Goal: Book appointment/travel/reservation

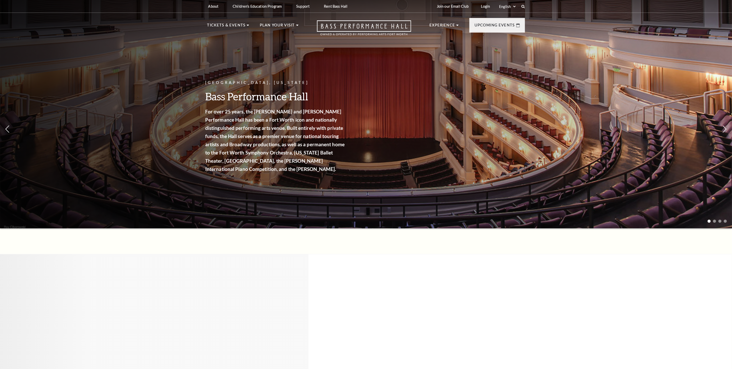
click at [185, 259] on div "Performing Arts Fort Worth Presents Lyle Lovett and his Large Band Part of the …" at bounding box center [366, 371] width 732 height 234
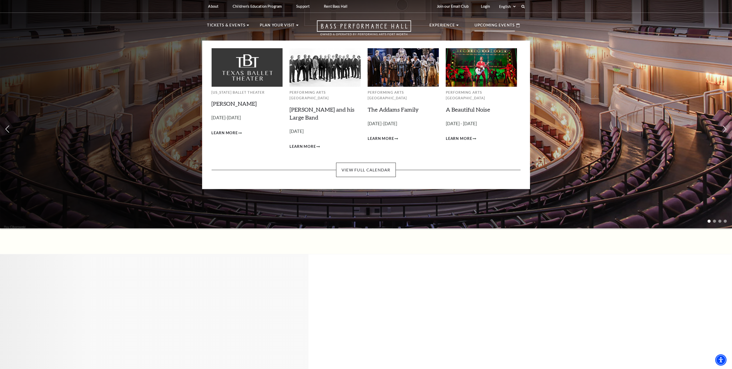
click at [519, 28] on div "Upcoming Events" at bounding box center [498, 25] width 56 height 15
click at [370, 163] on link "View Full Calendar" at bounding box center [366, 170] width 60 height 14
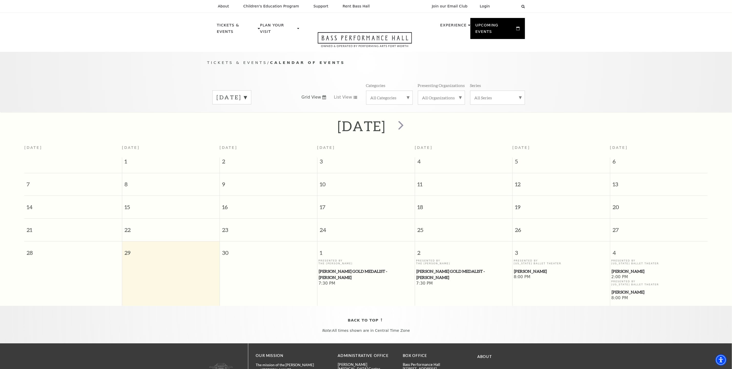
scroll to position [45, 0]
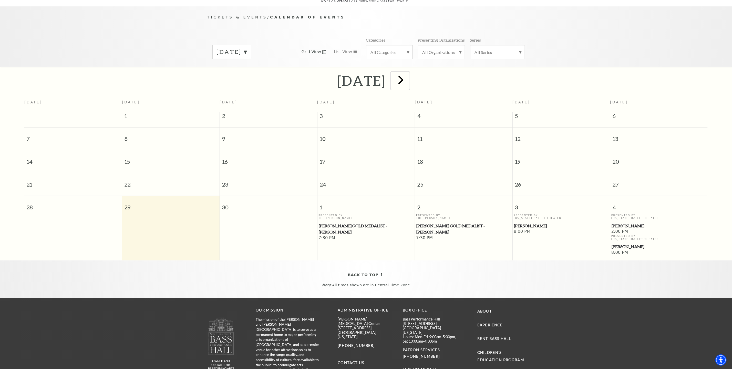
click at [408, 72] on span "next" at bounding box center [401, 79] width 15 height 15
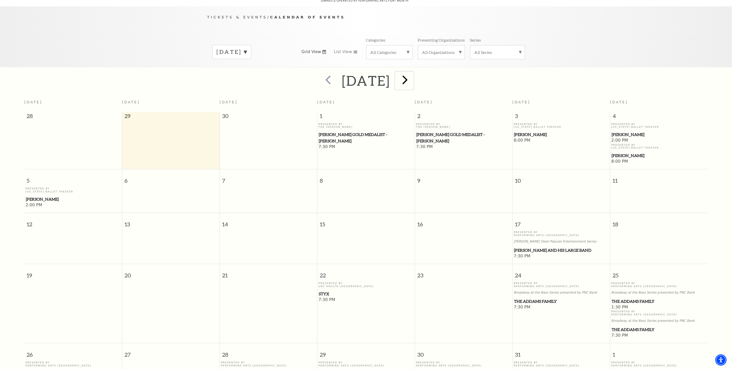
click at [413, 75] on span "next" at bounding box center [405, 79] width 15 height 15
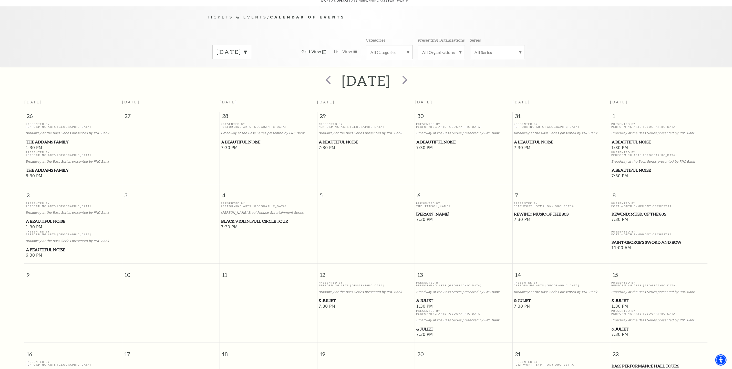
click at [271, 219] on span "Black Violin: Full Circle Tour" at bounding box center [268, 221] width 95 height 6
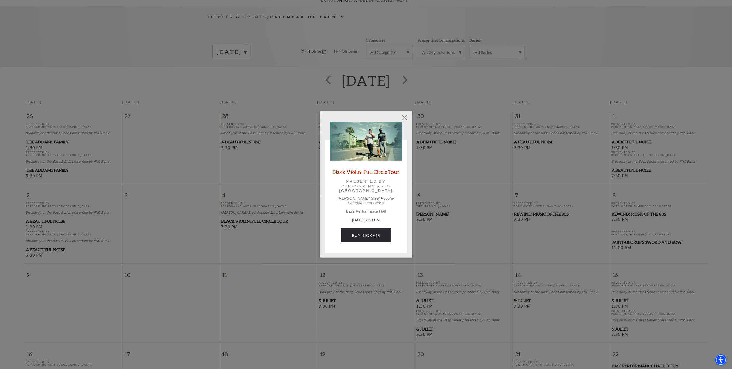
click at [350, 175] on link "Black Violin: Full Circle Tour" at bounding box center [366, 171] width 67 height 7
click at [407, 113] on div "Empty heading Black Violin: Full Circle Tour Presented by Performing Arts Fort …" at bounding box center [366, 184] width 732 height 369
click at [406, 117] on button "Close" at bounding box center [405, 118] width 10 height 10
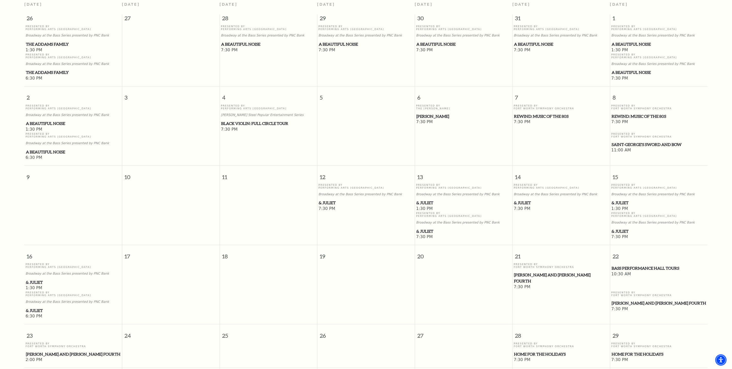
scroll to position [84, 0]
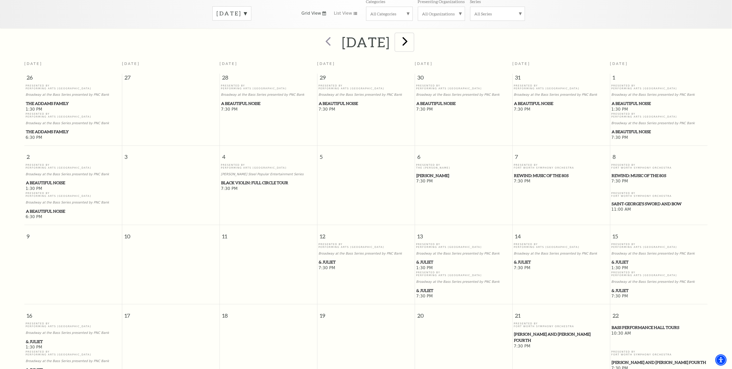
click at [413, 36] on span "next" at bounding box center [405, 41] width 15 height 15
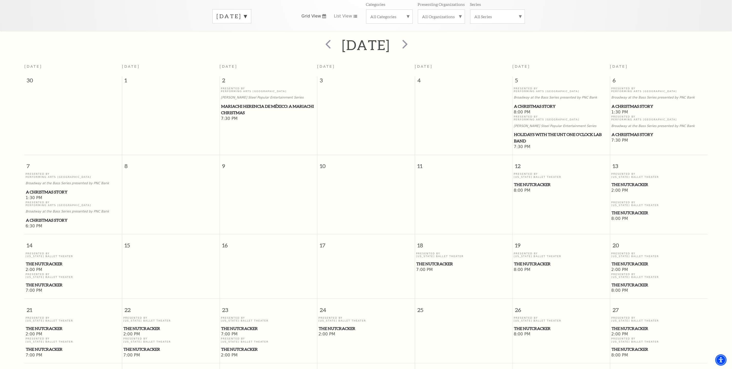
scroll to position [45, 0]
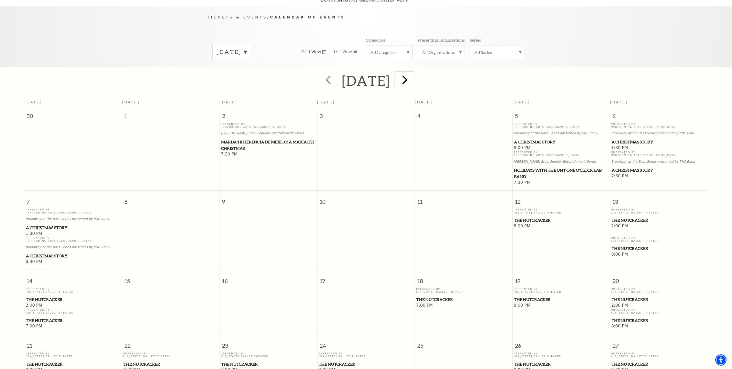
click at [413, 75] on span "next" at bounding box center [405, 79] width 15 height 15
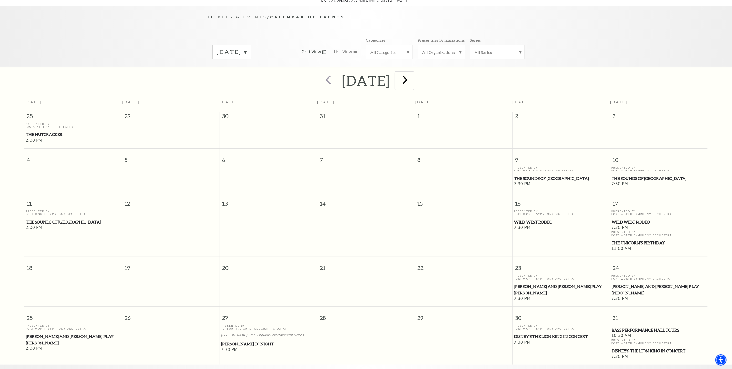
click at [413, 73] on span "next" at bounding box center [405, 79] width 15 height 15
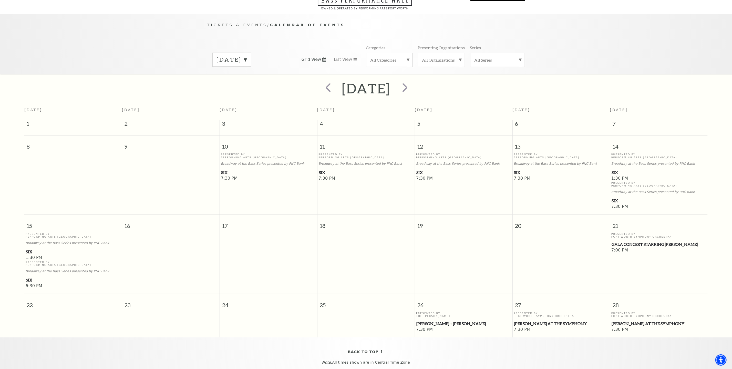
scroll to position [84, 0]
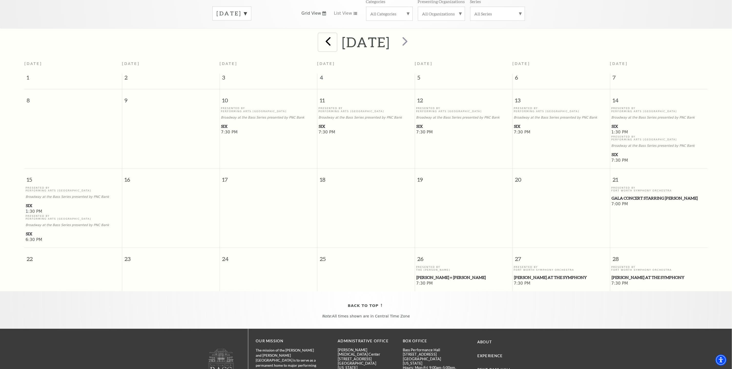
click at [321, 38] on span "prev" at bounding box center [328, 41] width 15 height 15
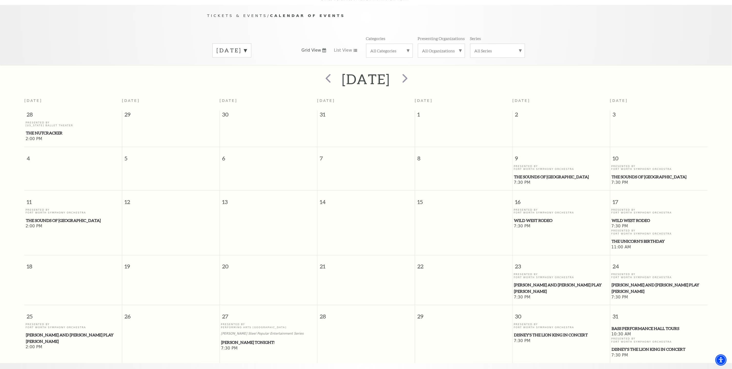
scroll to position [45, 0]
click at [413, 74] on span "next" at bounding box center [405, 79] width 15 height 15
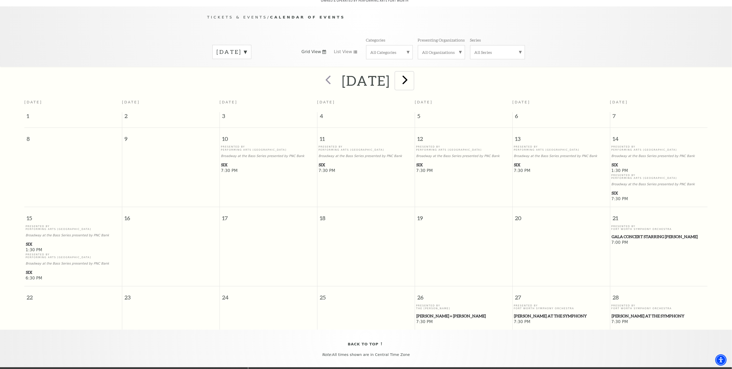
click at [413, 74] on span "next" at bounding box center [405, 79] width 15 height 15
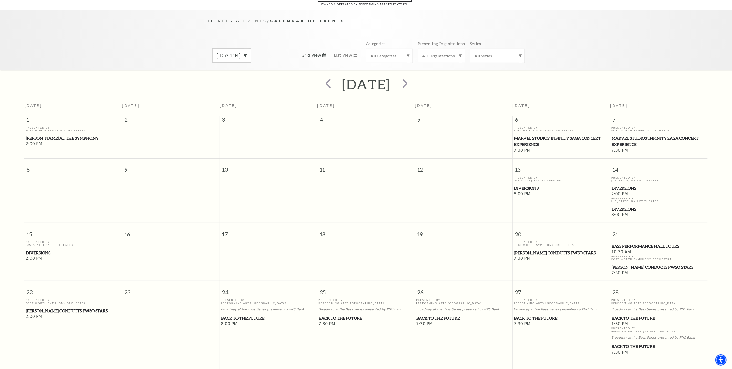
scroll to position [77, 0]
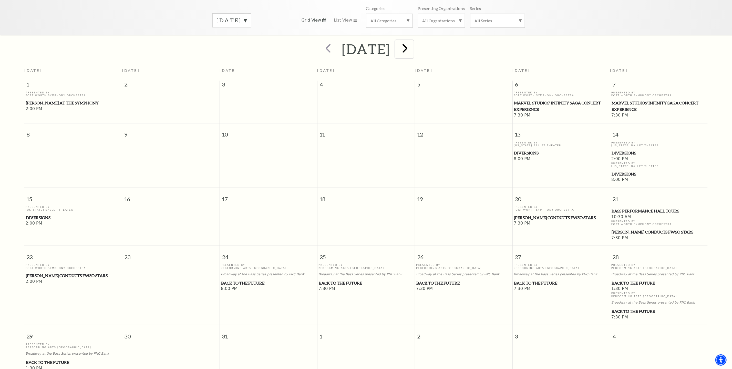
click at [413, 46] on span "next" at bounding box center [405, 48] width 15 height 15
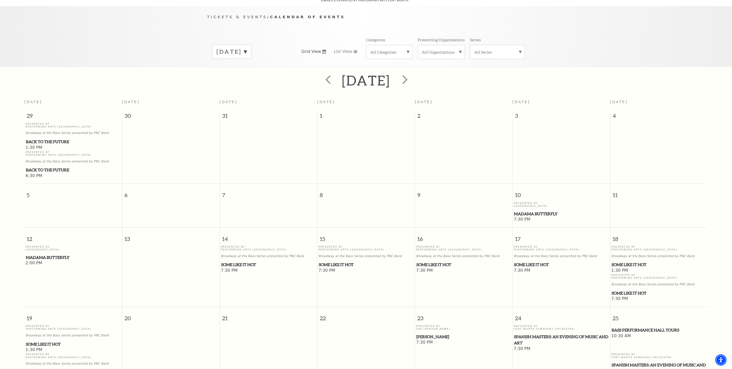
scroll to position [45, 0]
drag, startPoint x: 423, startPoint y: 83, endPoint x: 420, endPoint y: 78, distance: 5.2
click at [414, 81] on button "next" at bounding box center [404, 81] width 19 height 18
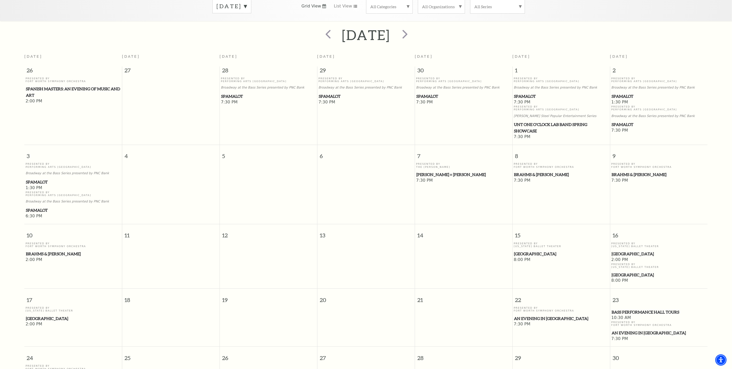
scroll to position [161, 0]
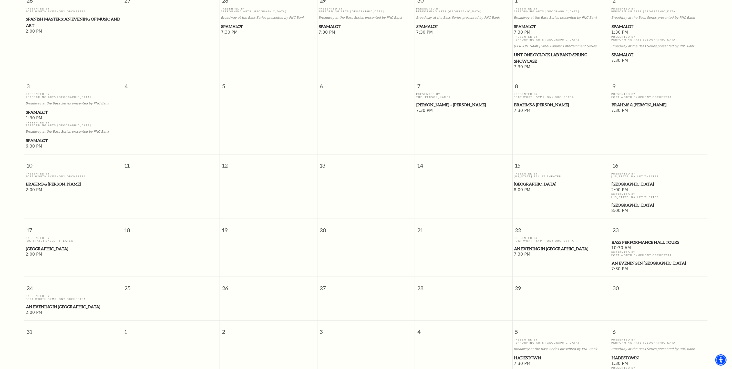
click at [626, 181] on span "[GEOGRAPHIC_DATA]" at bounding box center [659, 184] width 95 height 6
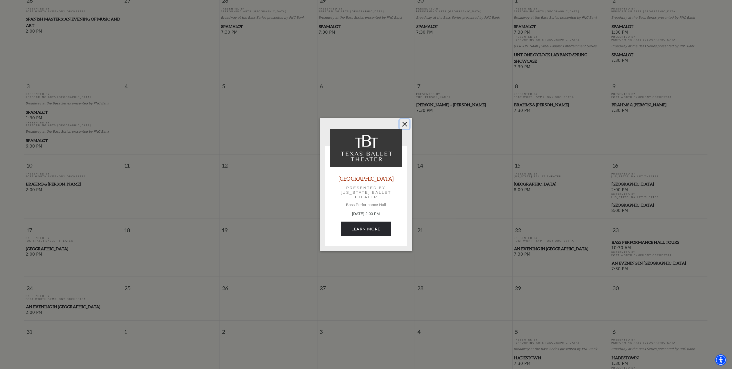
click at [404, 123] on button "Close" at bounding box center [405, 124] width 10 height 10
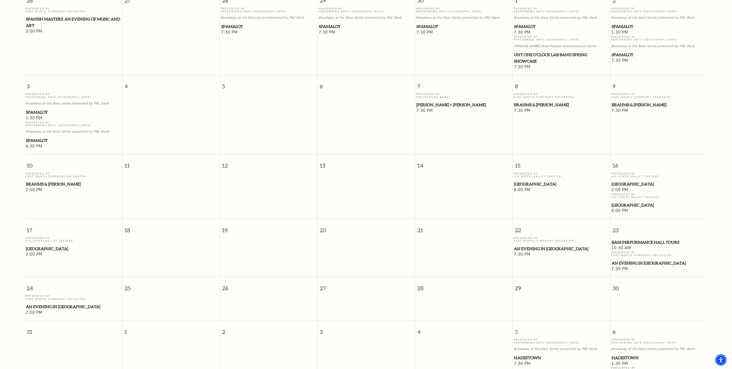
scroll to position [238, 0]
